Goal: Feedback & Contribution: Contribute content

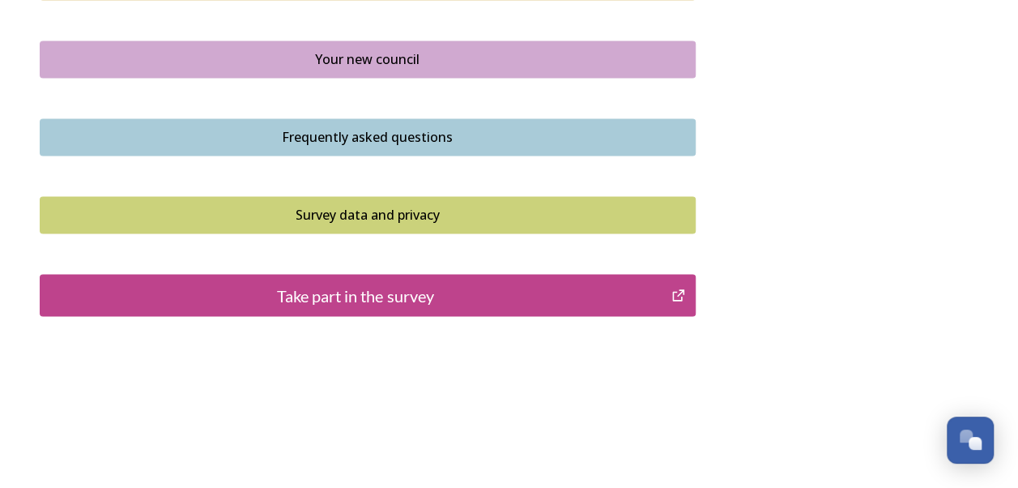
scroll to position [1251, 0]
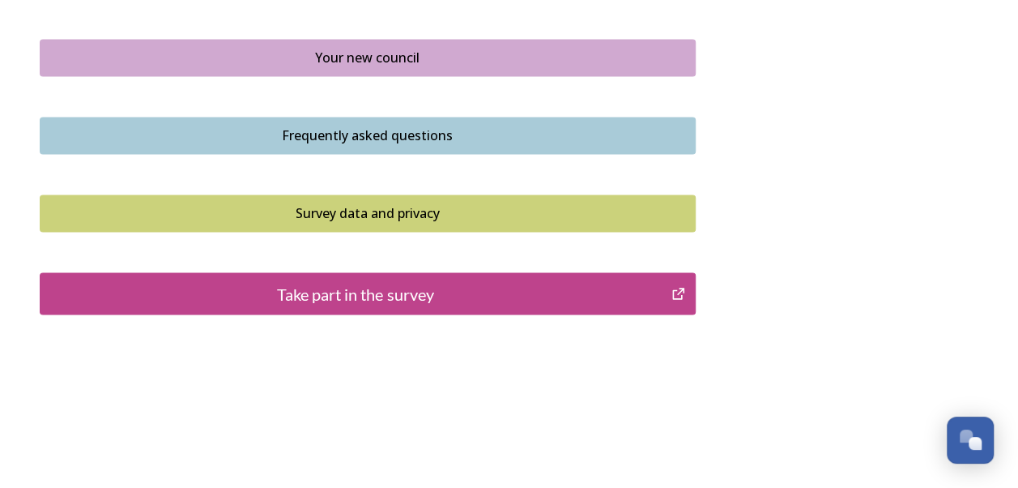
click at [490, 297] on div "Take part in the survey" at bounding box center [356, 293] width 615 height 24
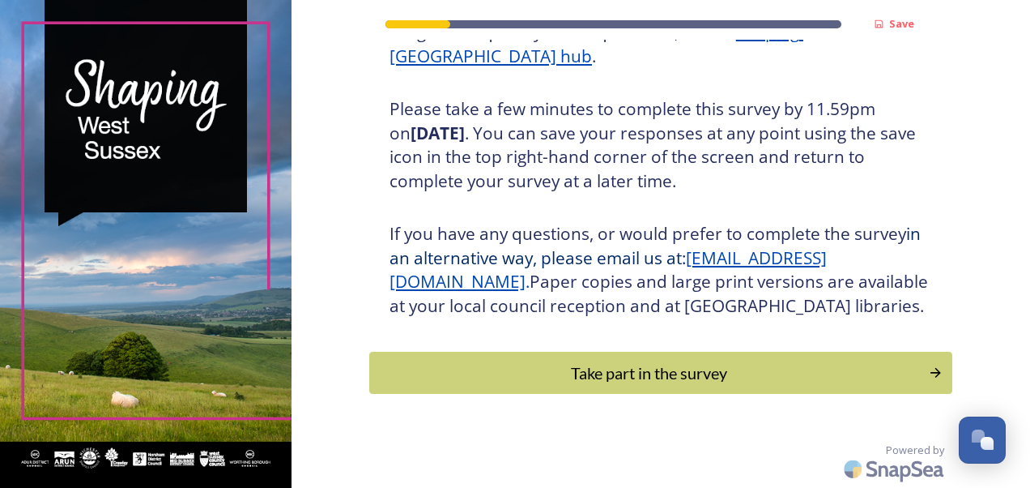
scroll to position [290, 0]
click at [659, 365] on div "Take part in the survey" at bounding box center [649, 372] width 548 height 24
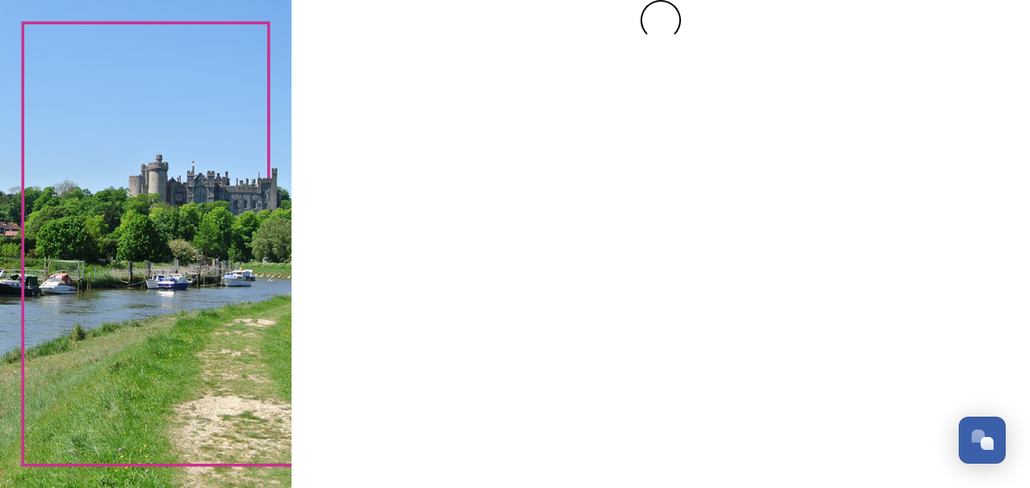
scroll to position [0, 0]
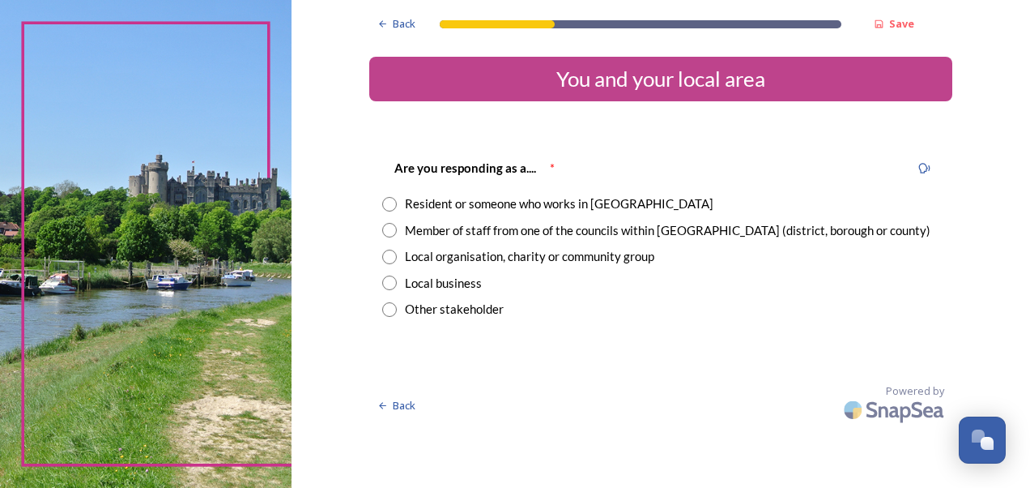
click at [390, 233] on input "radio" at bounding box center [389, 230] width 15 height 15
radio input "true"
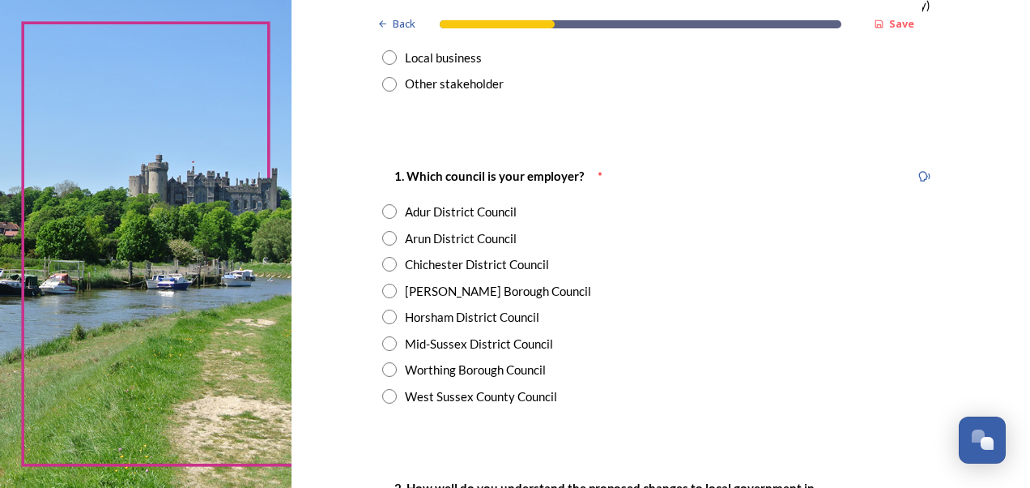
scroll to position [324, 0]
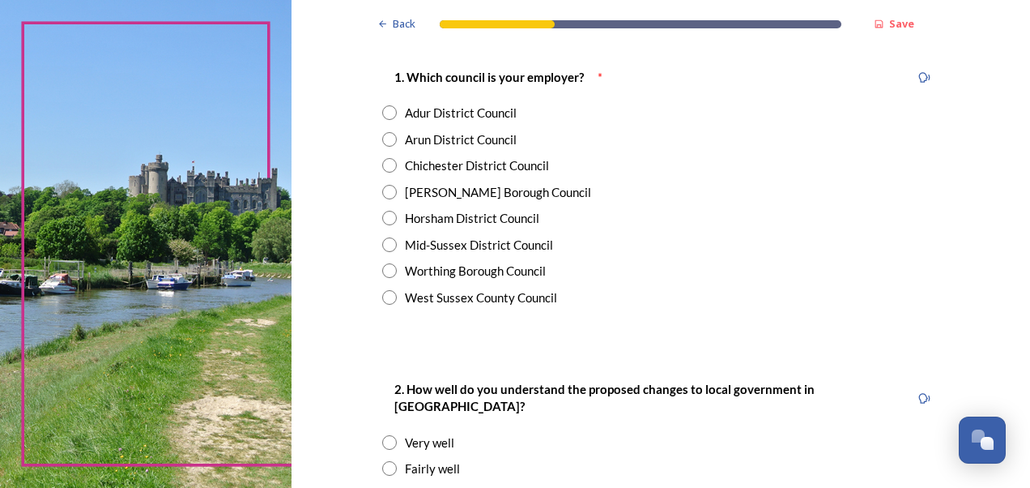
click at [382, 297] on input "radio" at bounding box center [389, 297] width 15 height 15
radio input "true"
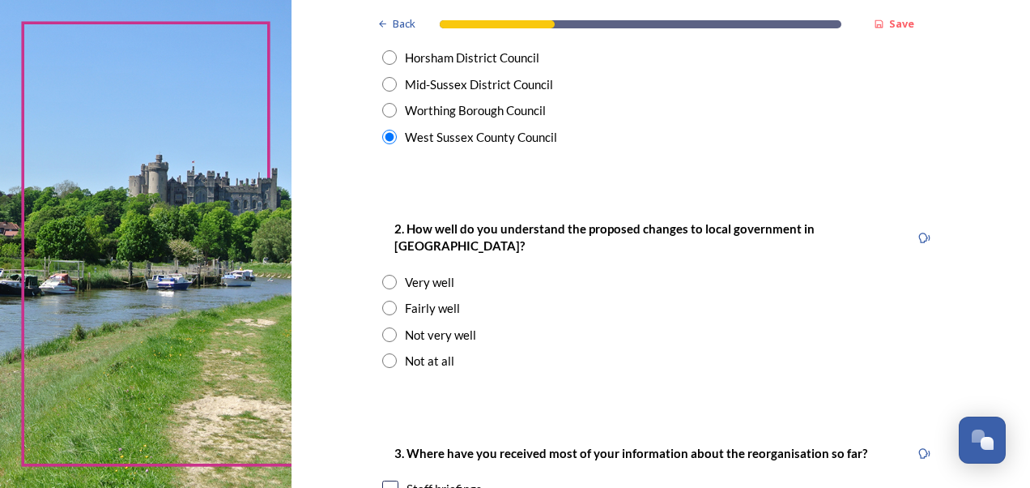
scroll to position [486, 0]
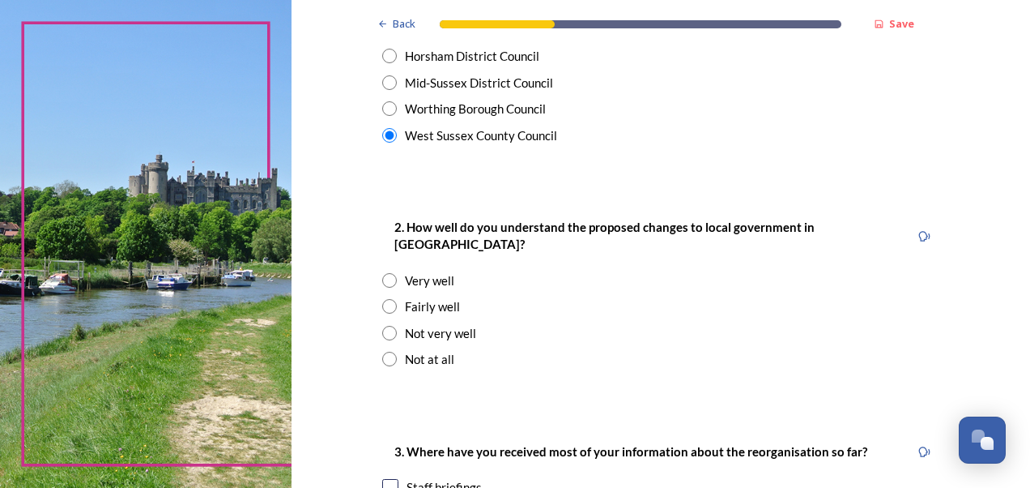
click at [389, 299] on input "radio" at bounding box center [389, 306] width 15 height 15
radio input "true"
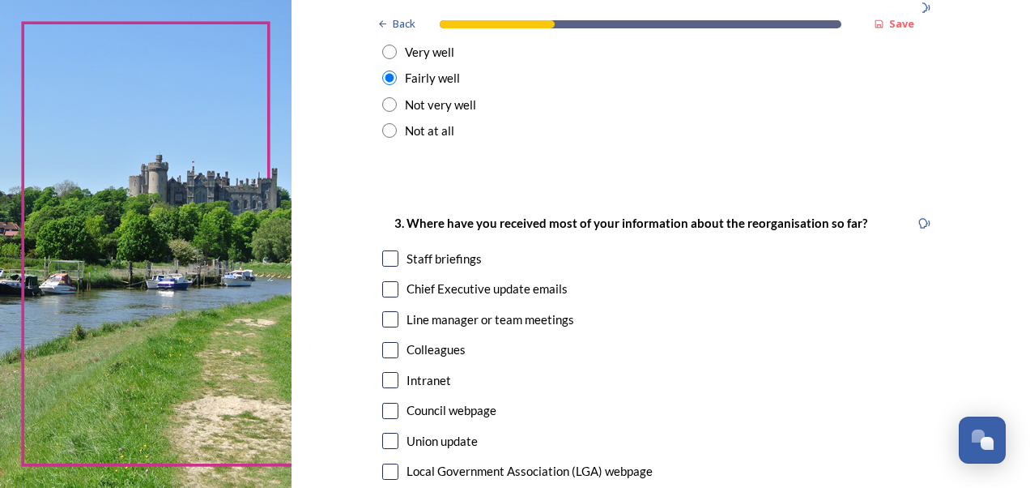
scroll to position [729, 0]
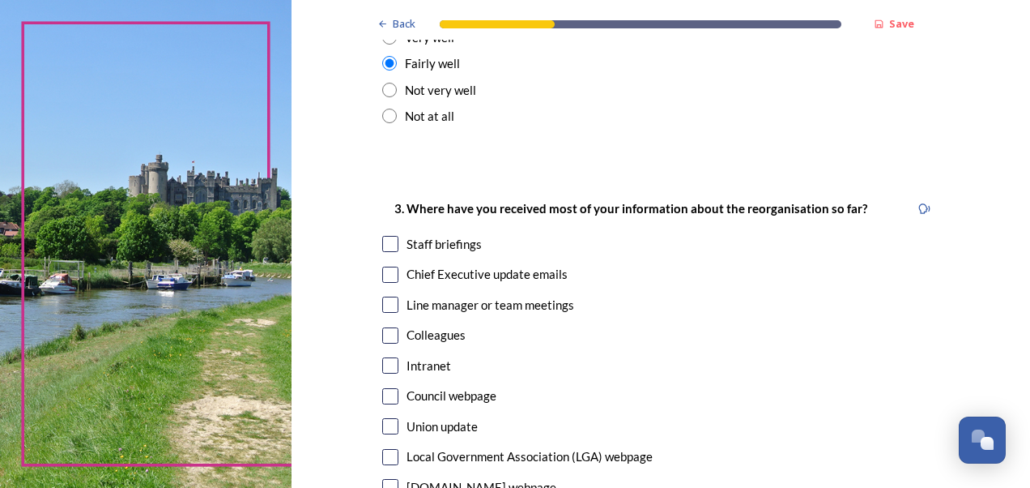
click at [382, 327] on input "checkbox" at bounding box center [390, 335] width 16 height 16
checkbox input "true"
click at [382, 236] on input "checkbox" at bounding box center [390, 244] width 16 height 16
checkbox input "true"
click at [382, 388] on input "checkbox" at bounding box center [390, 396] width 16 height 16
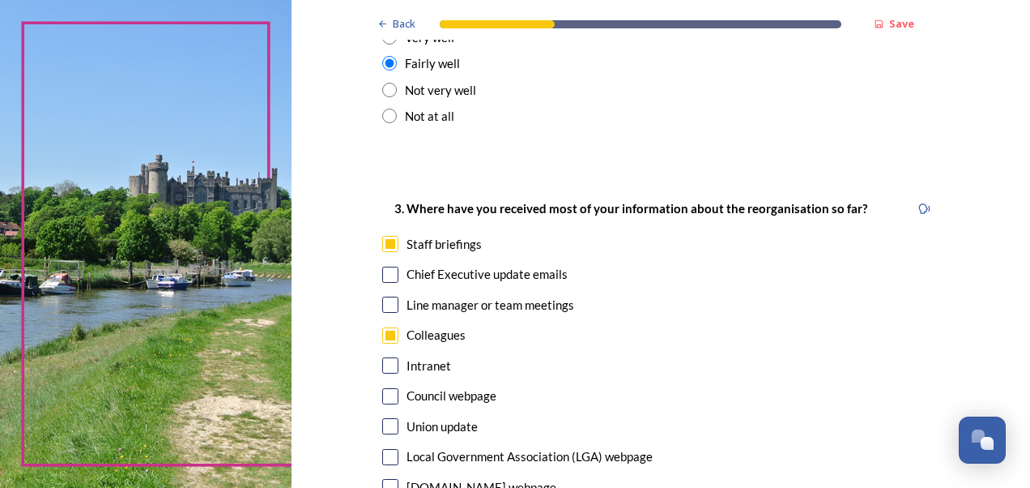
checkbox input "true"
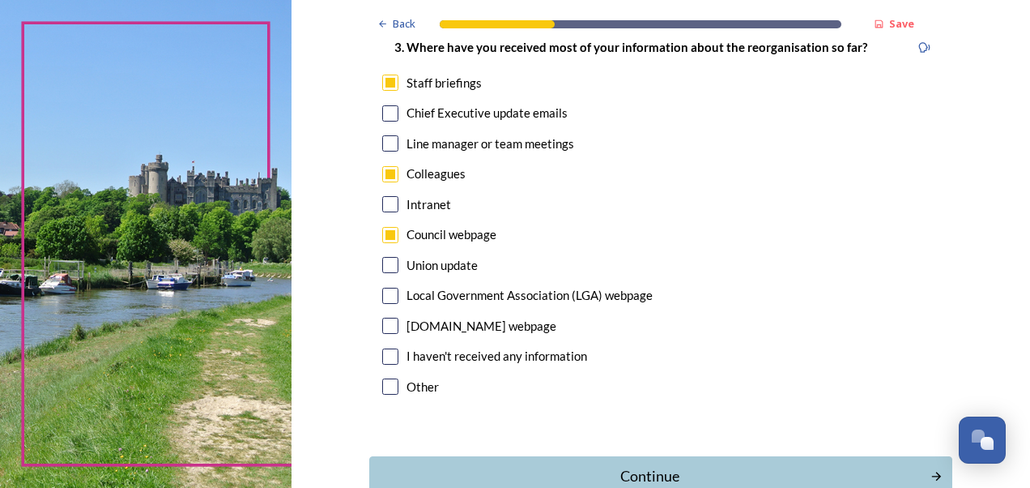
scroll to position [891, 0]
click at [386, 134] on input "checkbox" at bounding box center [390, 142] width 16 height 16
checkbox input "true"
click at [701, 464] on div "Continue" at bounding box center [649, 475] width 548 height 22
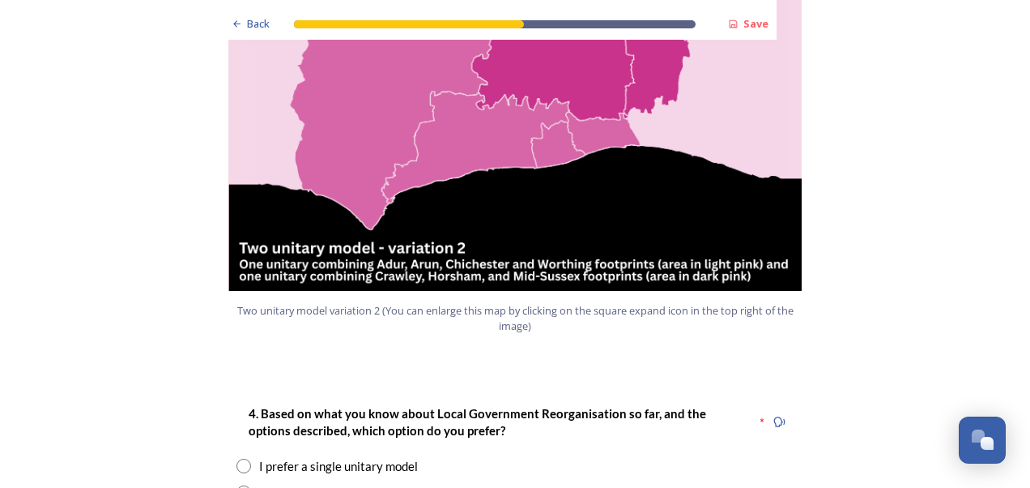
scroll to position [2025, 0]
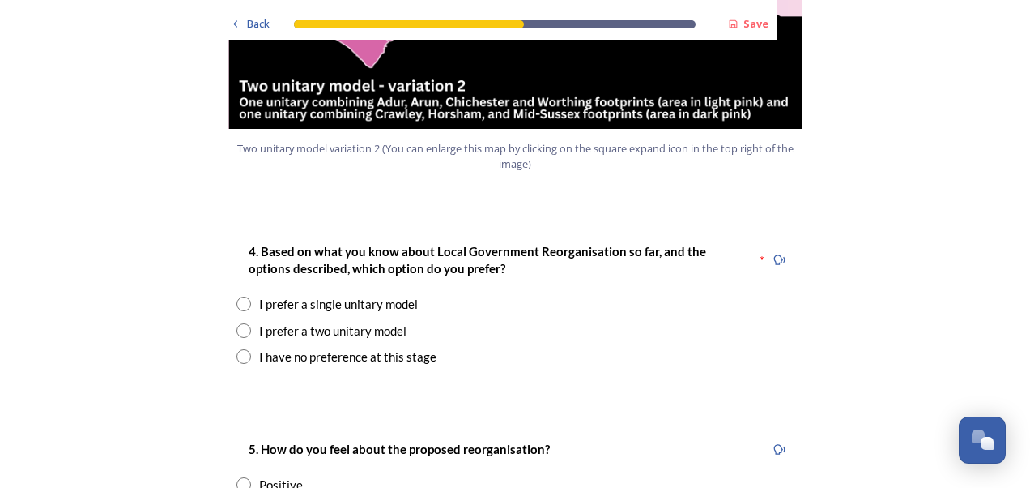
click at [240, 349] on input "radio" at bounding box center [244, 356] width 15 height 15
radio input "true"
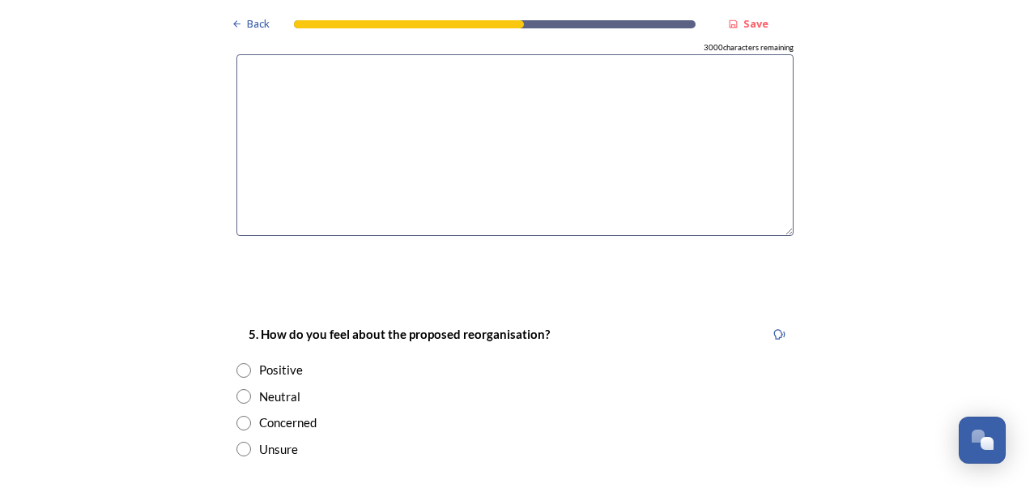
scroll to position [2511, 0]
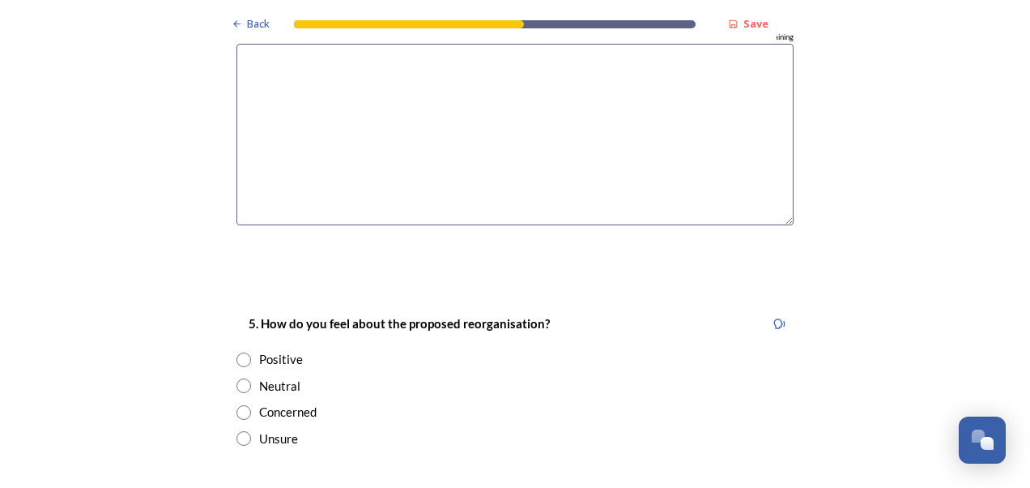
click at [241, 378] on input "radio" at bounding box center [244, 385] width 15 height 15
radio input "true"
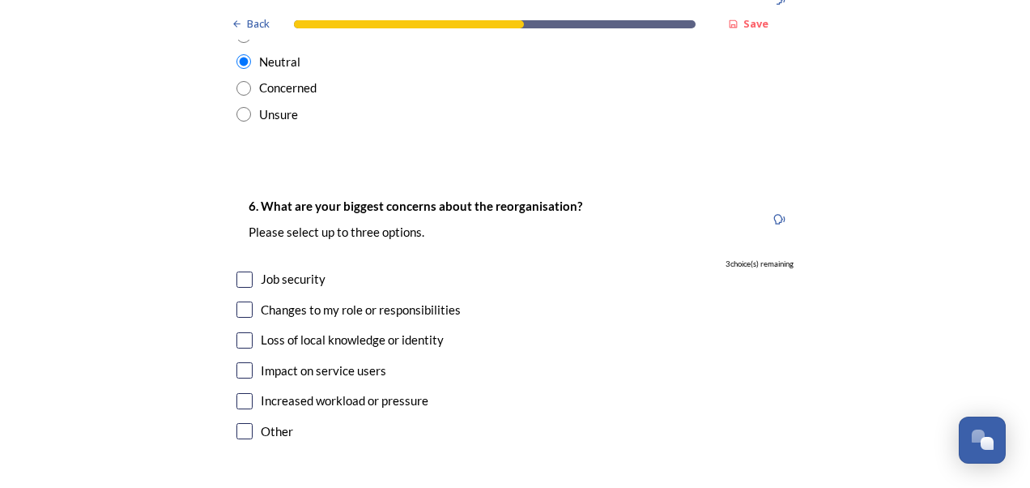
click at [241, 271] on input "checkbox" at bounding box center [245, 279] width 16 height 16
checkbox input "true"
click at [241, 393] on input "checkbox" at bounding box center [245, 401] width 16 height 16
checkbox input "true"
click at [251, 301] on div "Changes to my role or responsibilities" at bounding box center [515, 310] width 557 height 19
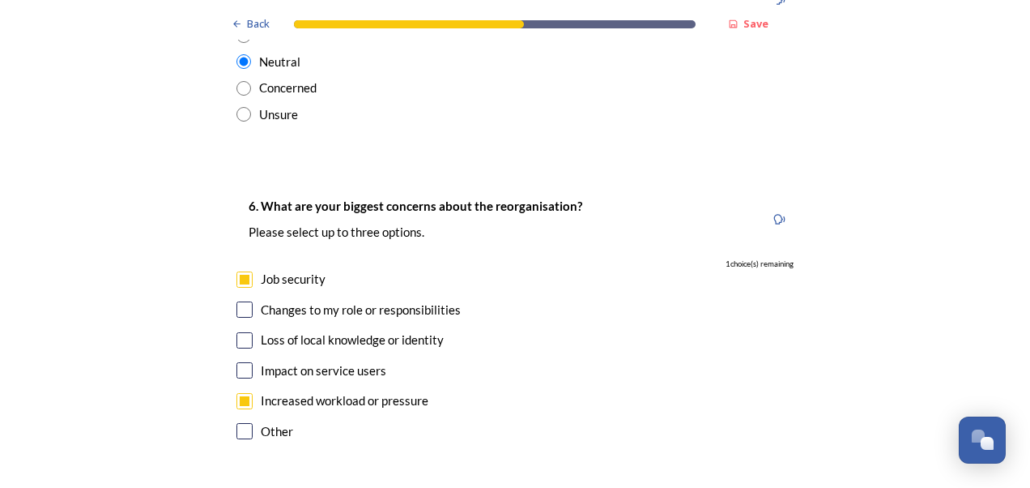
checkbox input "true"
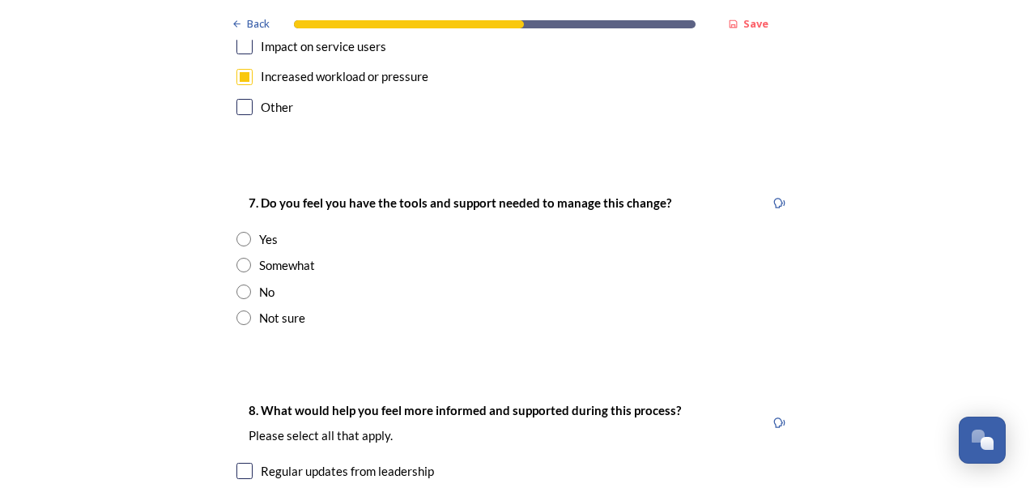
click at [243, 284] on input "radio" at bounding box center [244, 291] width 15 height 15
radio input "true"
click at [237, 310] on input "radio" at bounding box center [244, 317] width 15 height 15
radio input "true"
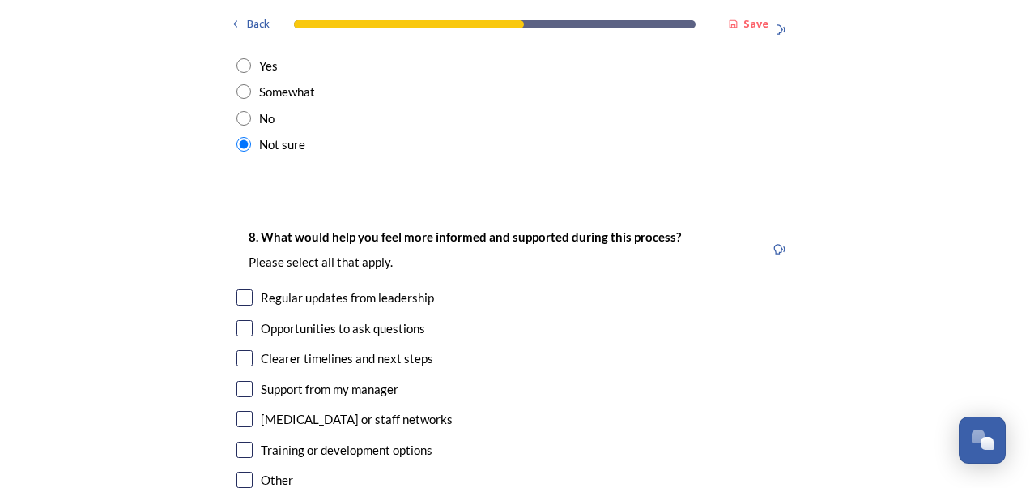
scroll to position [3402, 0]
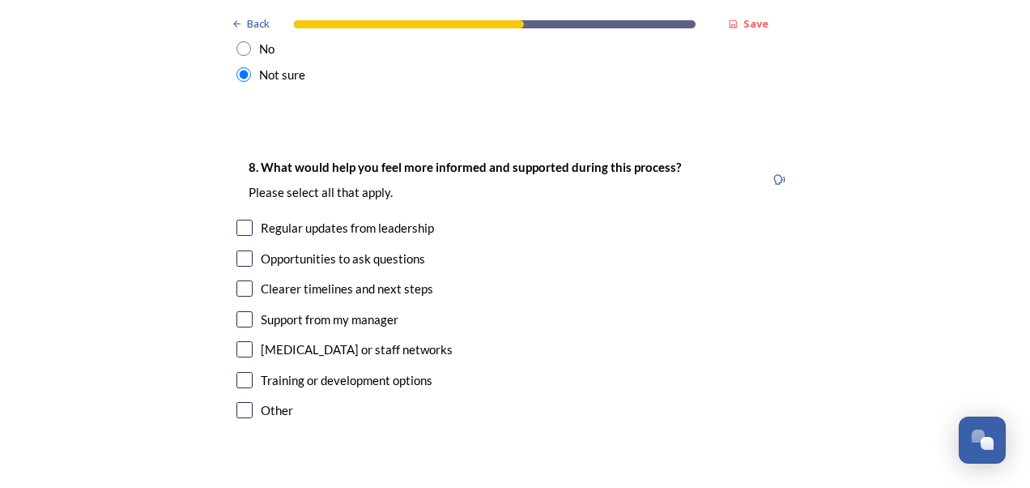
click at [237, 280] on input "checkbox" at bounding box center [245, 288] width 16 height 16
checkbox input "true"
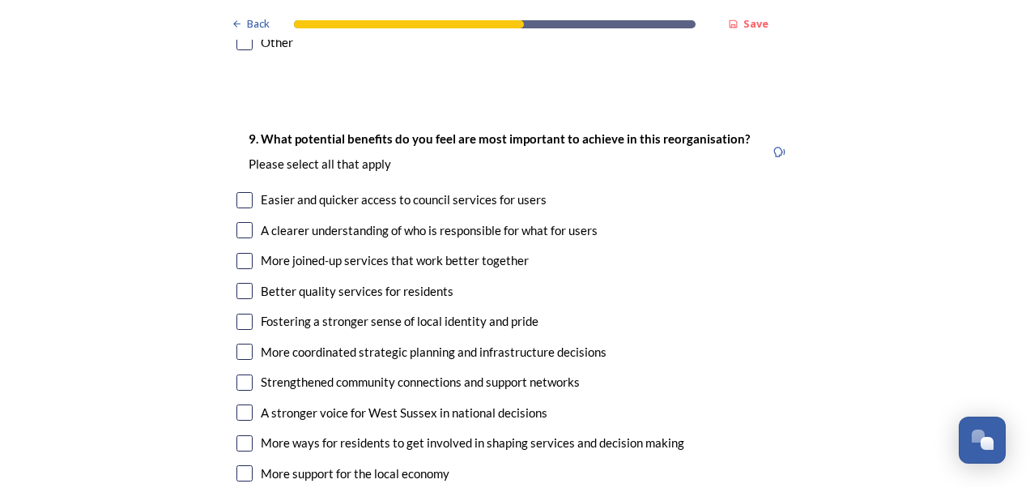
scroll to position [3807, 0]
